Goal: Navigation & Orientation: Find specific page/section

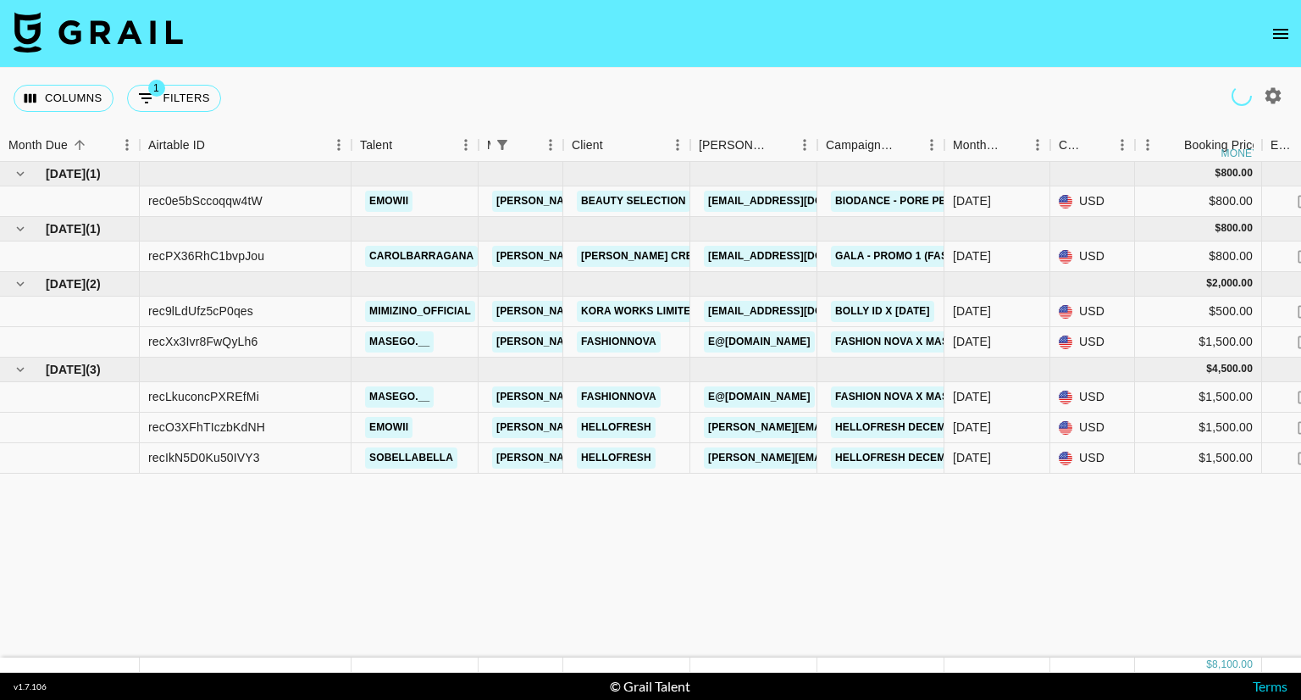
click at [807, 36] on icon "open drawer" at bounding box center [1281, 34] width 20 height 20
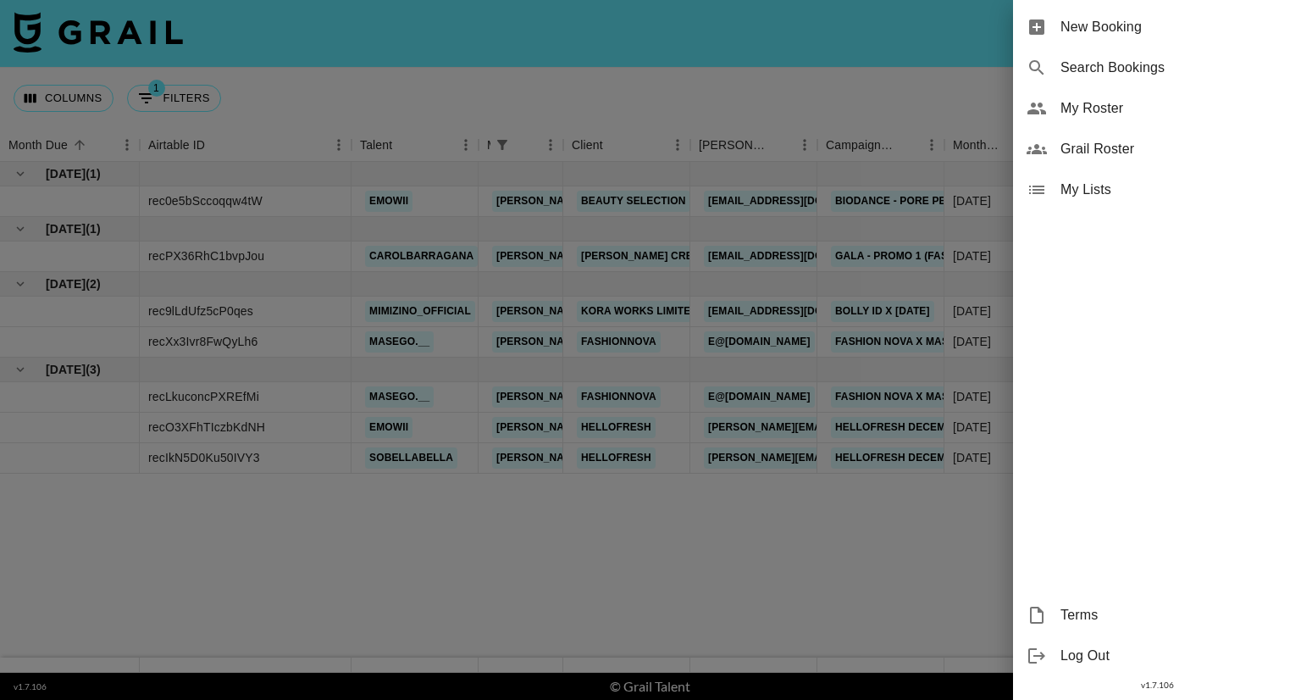
click at [807, 102] on span "My Roster" at bounding box center [1174, 108] width 227 height 20
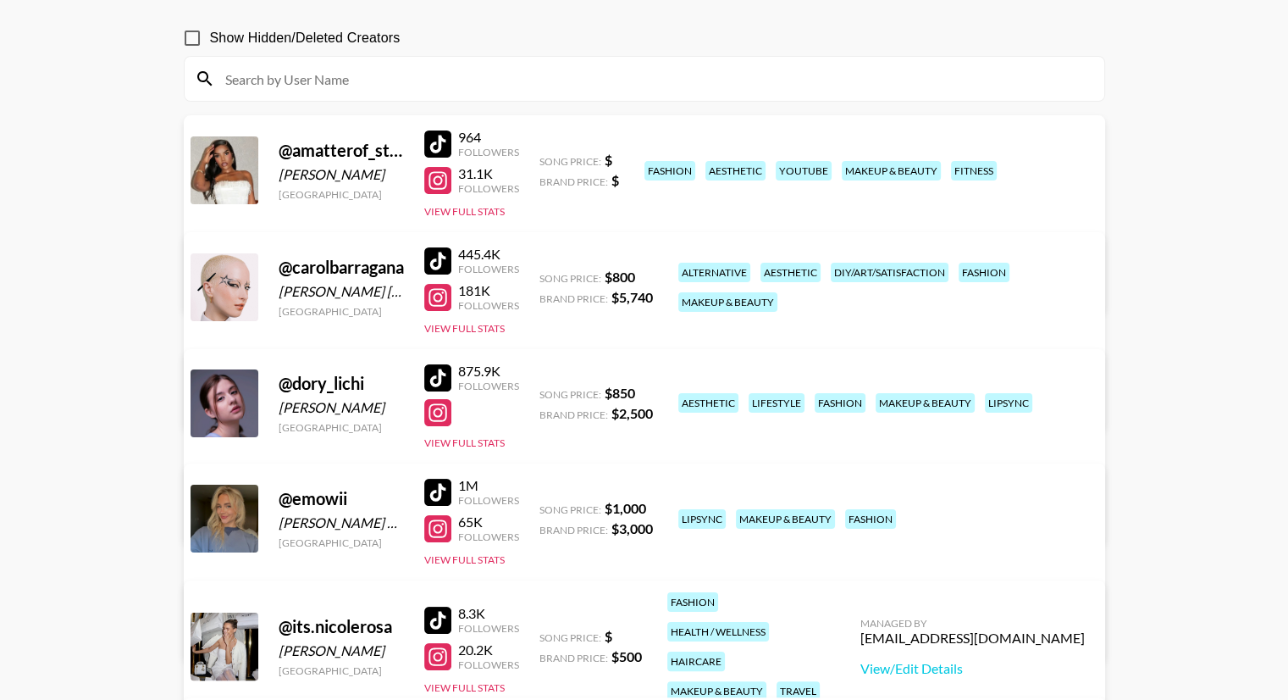
scroll to position [169, 0]
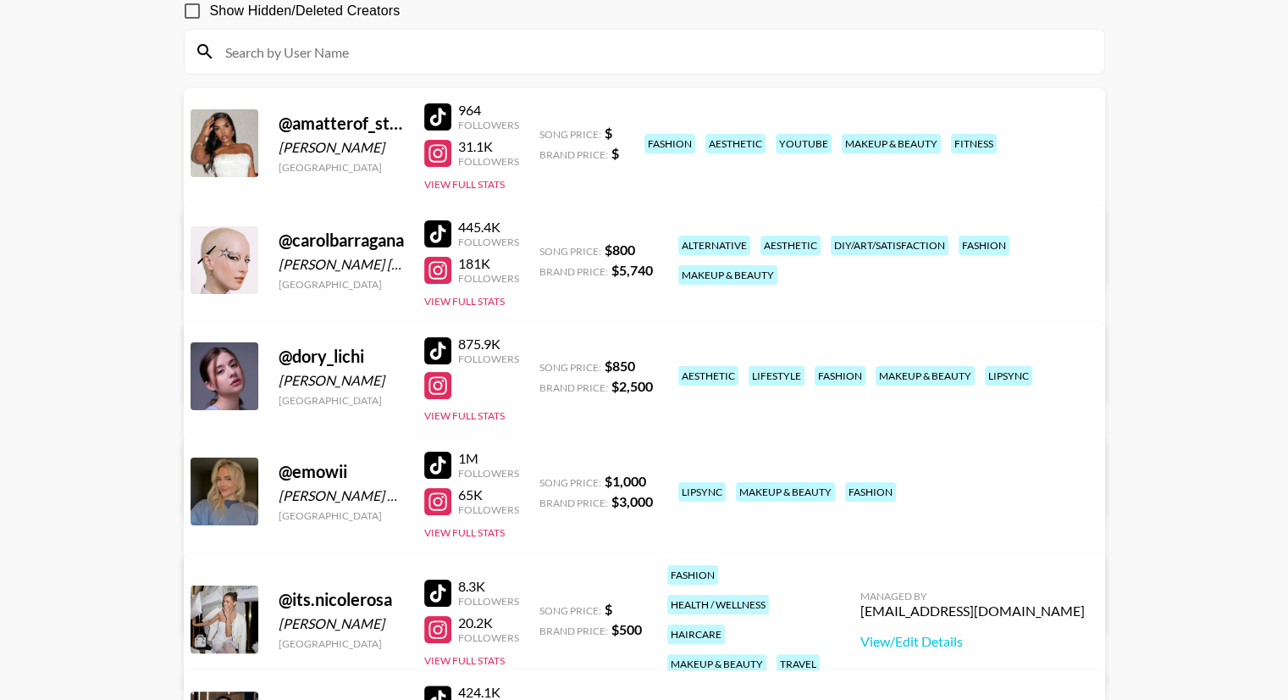
click at [439, 343] on div at bounding box center [437, 350] width 27 height 27
click at [441, 278] on div at bounding box center [437, 270] width 27 height 27
click at [442, 231] on div at bounding box center [437, 233] width 27 height 27
click at [439, 363] on div at bounding box center [437, 465] width 27 height 27
click at [441, 363] on div at bounding box center [437, 501] width 27 height 27
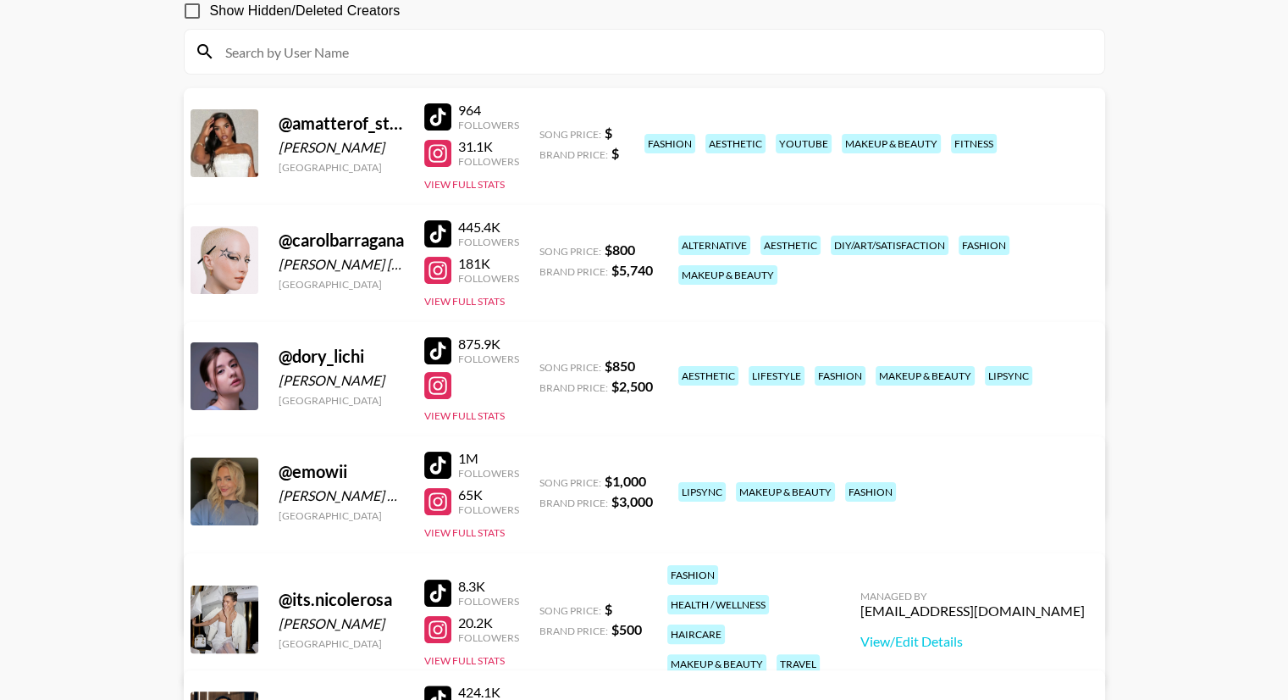
click at [438, 228] on div at bounding box center [437, 233] width 27 height 27
click at [437, 264] on div at bounding box center [437, 270] width 27 height 27
click at [443, 363] on div at bounding box center [437, 501] width 27 height 27
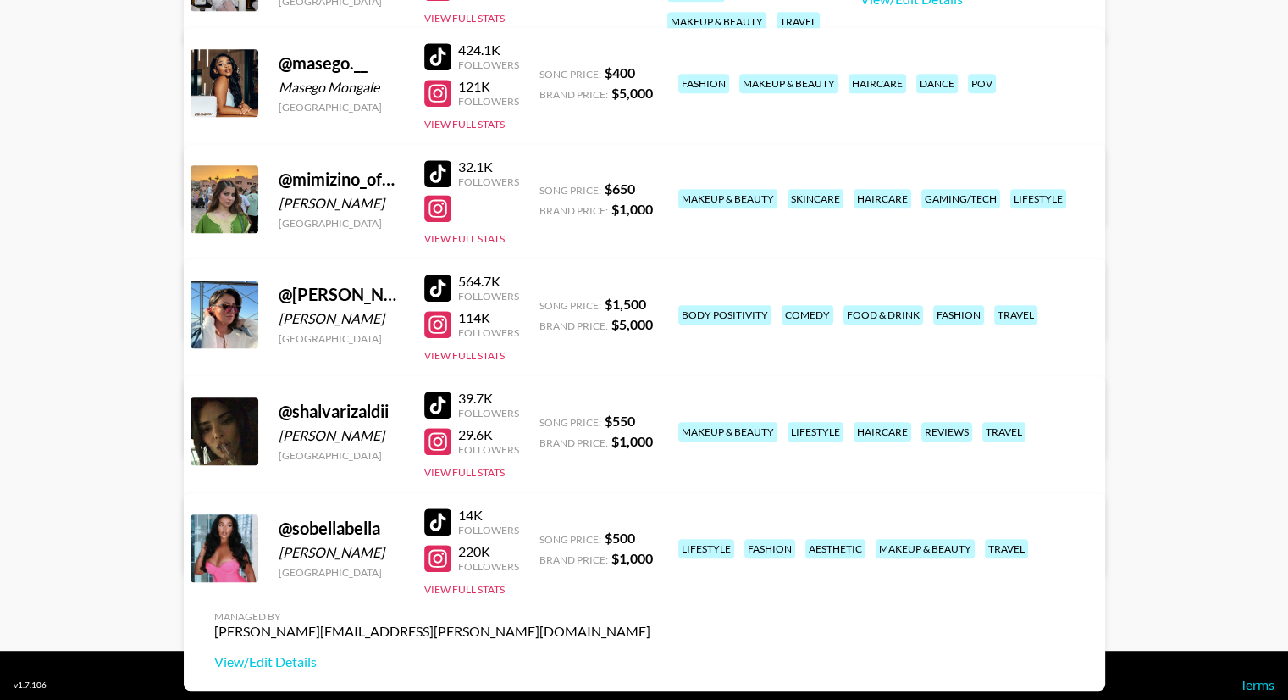
scroll to position [830, 0]
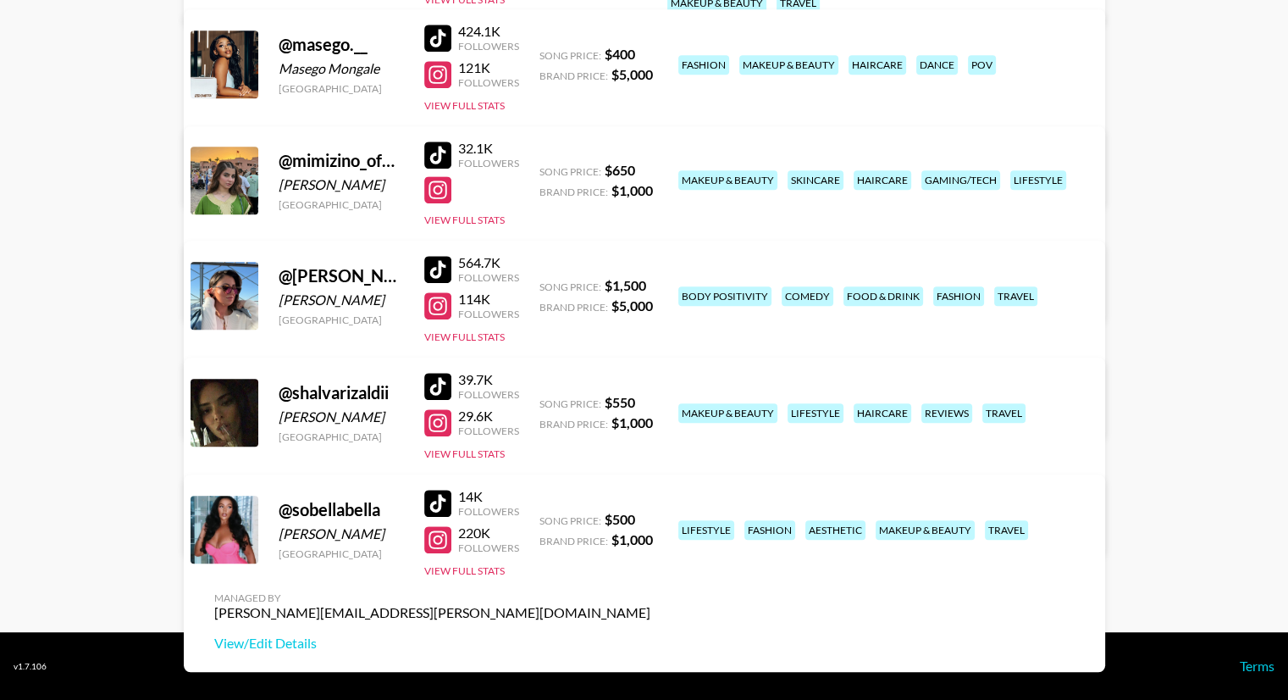
click at [430, 155] on div at bounding box center [437, 154] width 27 height 27
click at [449, 363] on div at bounding box center [437, 386] width 27 height 27
click at [446, 363] on div at bounding box center [437, 422] width 27 height 27
click at [443, 363] on div at bounding box center [437, 539] width 27 height 27
click at [434, 363] on div at bounding box center [437, 503] width 27 height 27
